Goal: Information Seeking & Learning: Learn about a topic

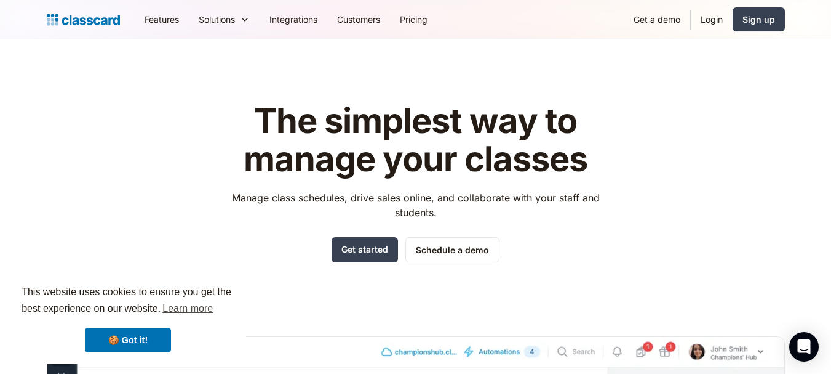
click at [588, 122] on h1 "The simplest way to manage your classes" at bounding box center [415, 140] width 391 height 76
click at [763, 68] on header "The simplest way to manage your classes Manage class schedules, drive sales onl…" at bounding box center [415, 350] width 831 height 622
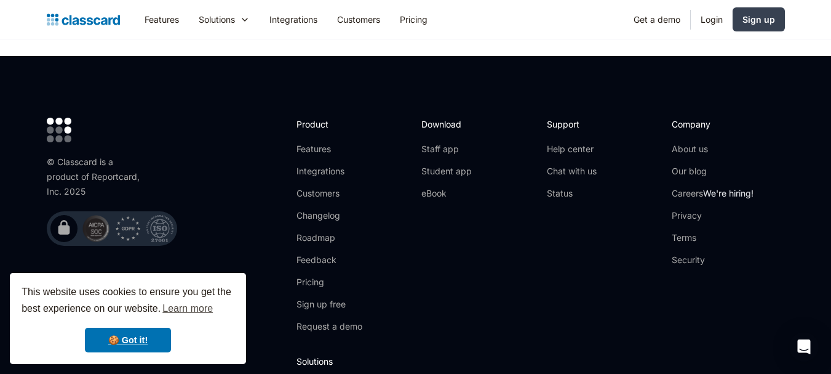
scroll to position [4052, 0]
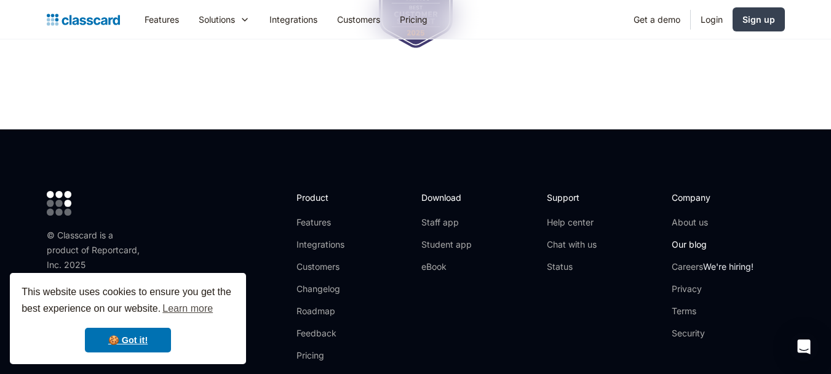
click at [690, 238] on link "Our blog" at bounding box center [713, 244] width 82 height 12
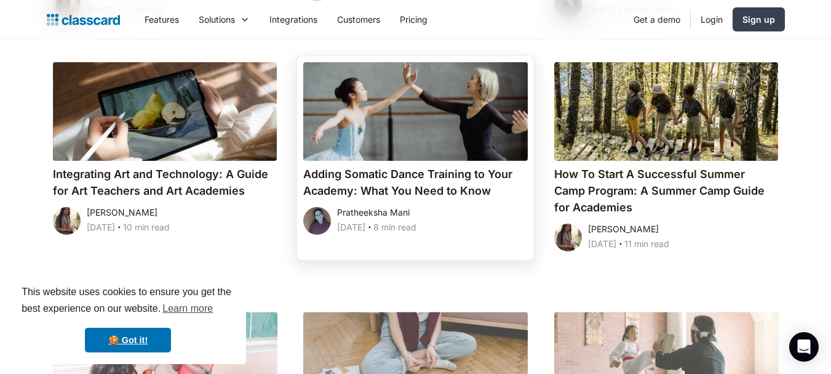
scroll to position [861, 0]
